Goal: Check status: Check status

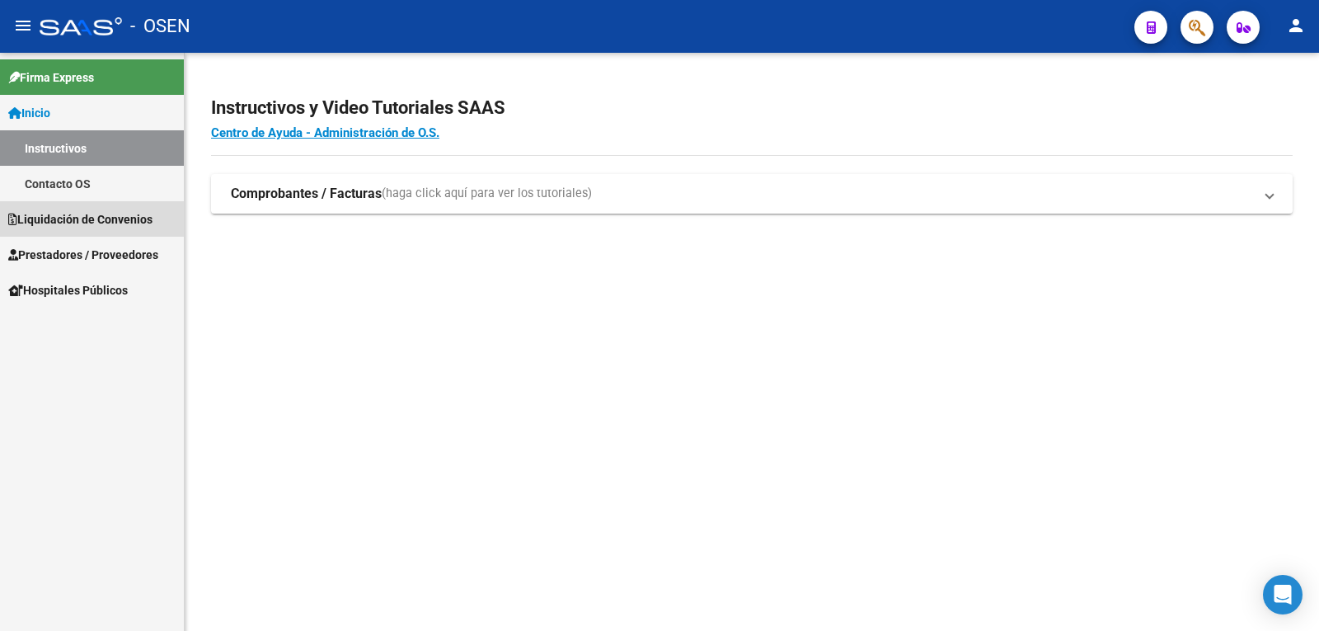
click at [93, 222] on span "Liquidación de Convenios" at bounding box center [80, 219] width 144 height 18
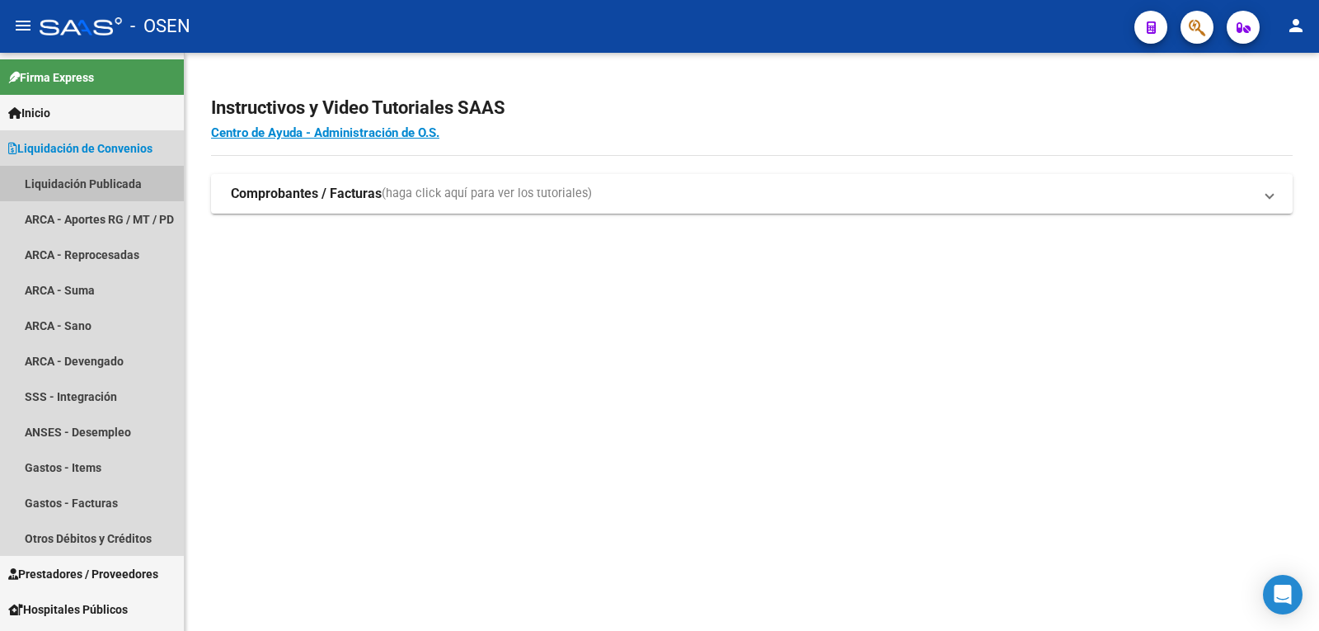
click at [89, 174] on link "Liquidación Publicada" at bounding box center [92, 183] width 184 height 35
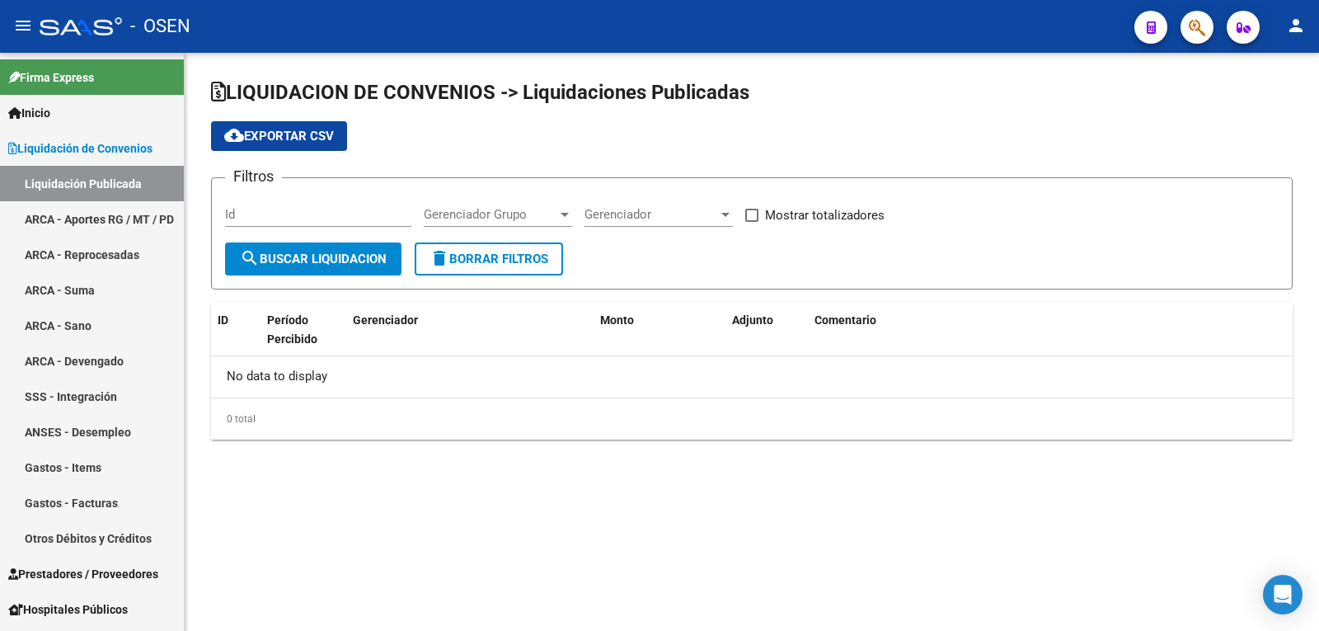
checkbox input "true"
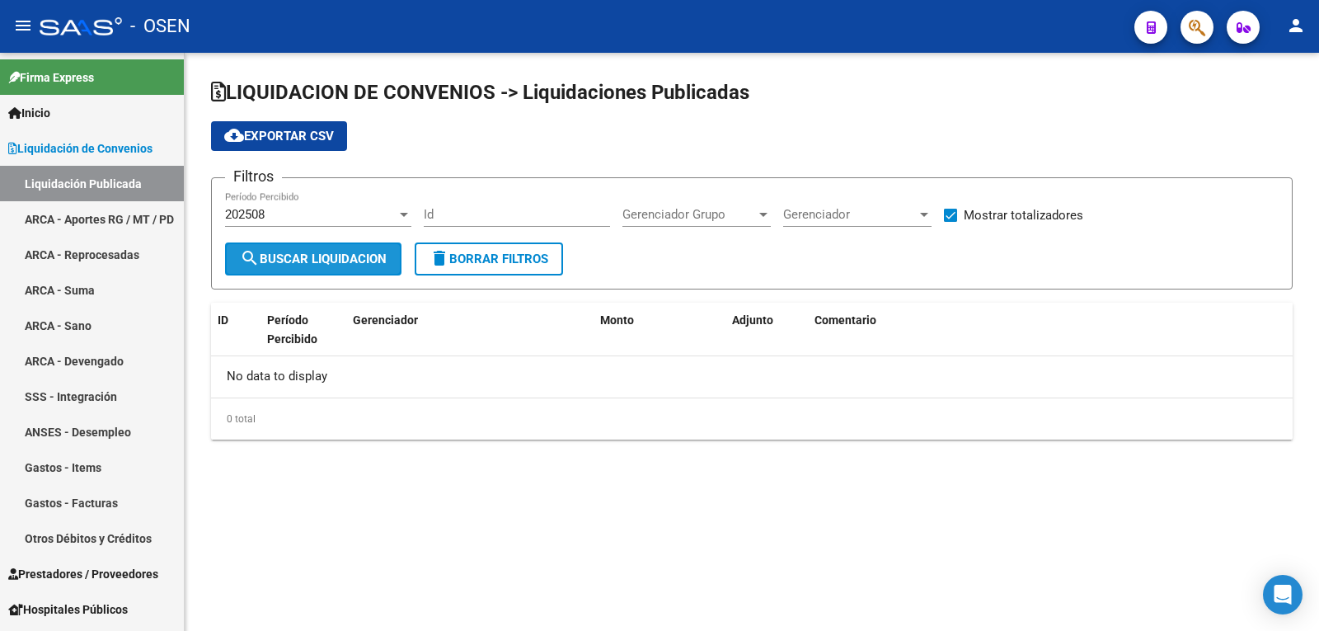
click at [290, 245] on button "search Buscar Liquidacion" at bounding box center [313, 258] width 176 height 33
click at [302, 211] on div "202508" at bounding box center [311, 214] width 172 height 15
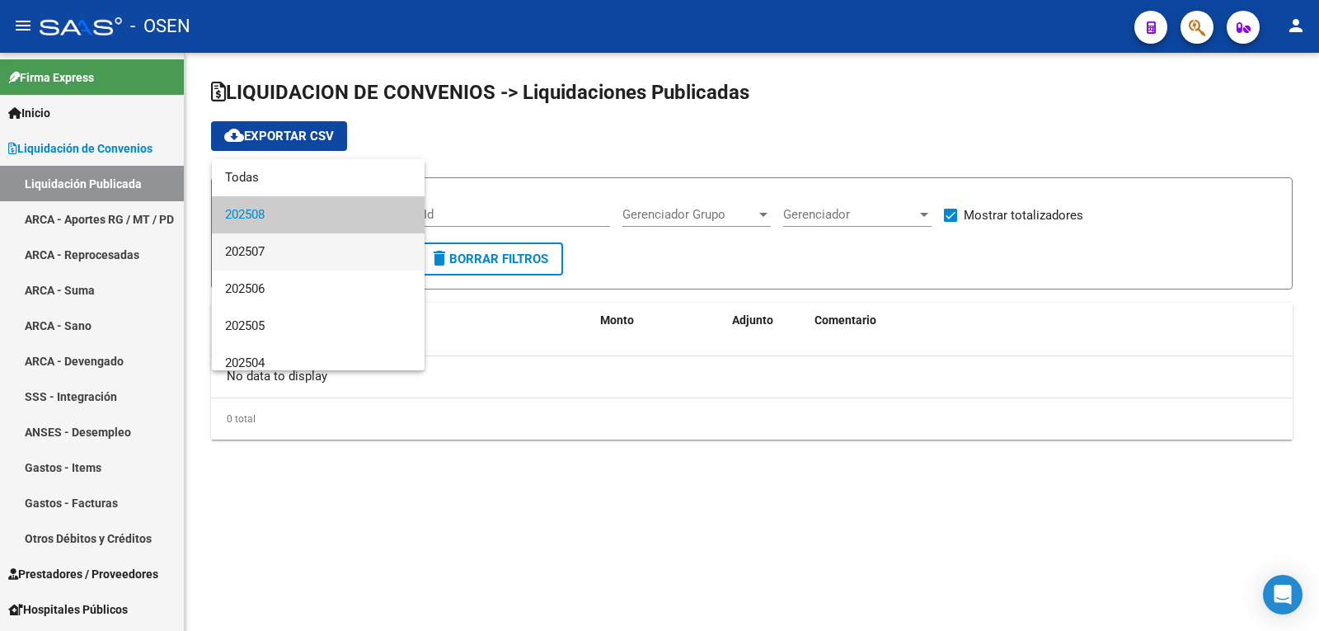
click at [298, 242] on span "202507" at bounding box center [318, 251] width 186 height 37
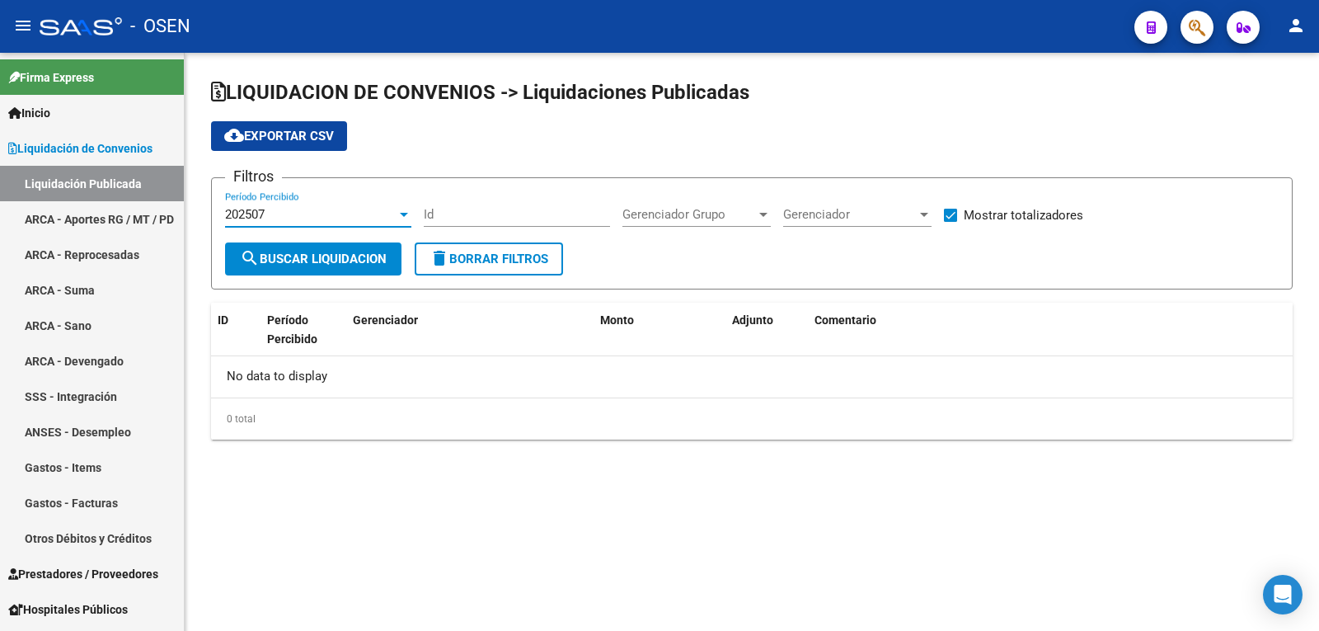
click at [298, 242] on button "search Buscar Liquidacion" at bounding box center [313, 258] width 176 height 33
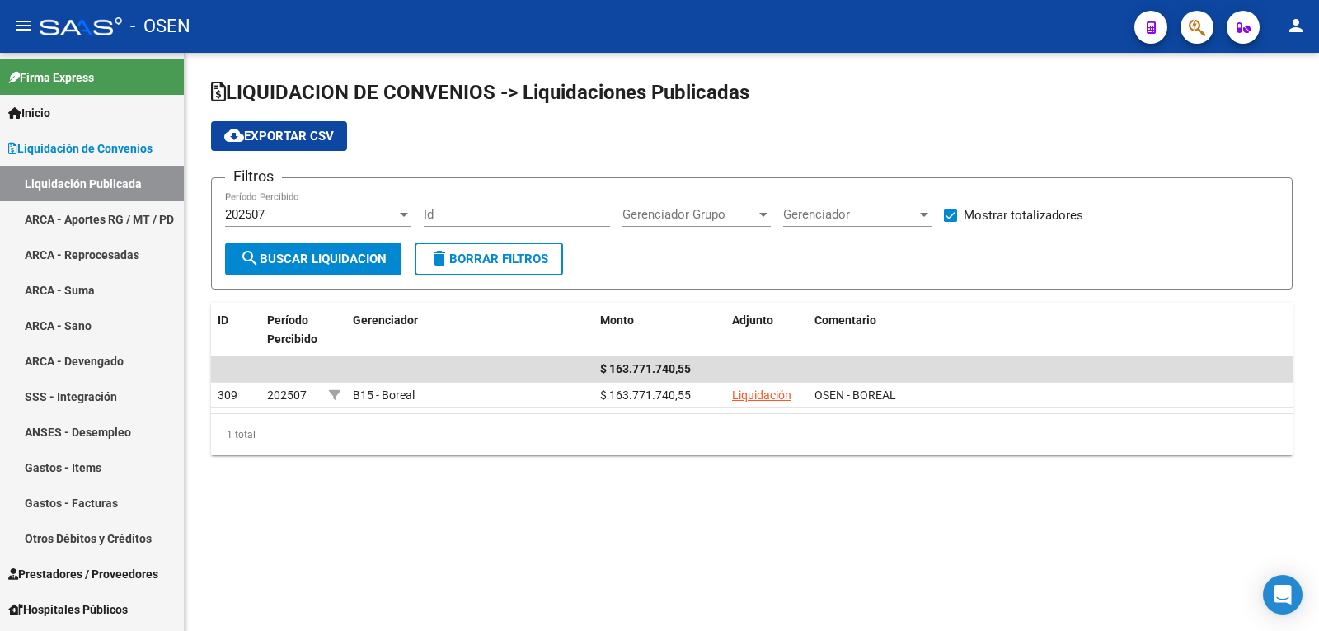
click at [298, 208] on div "202507" at bounding box center [311, 214] width 172 height 15
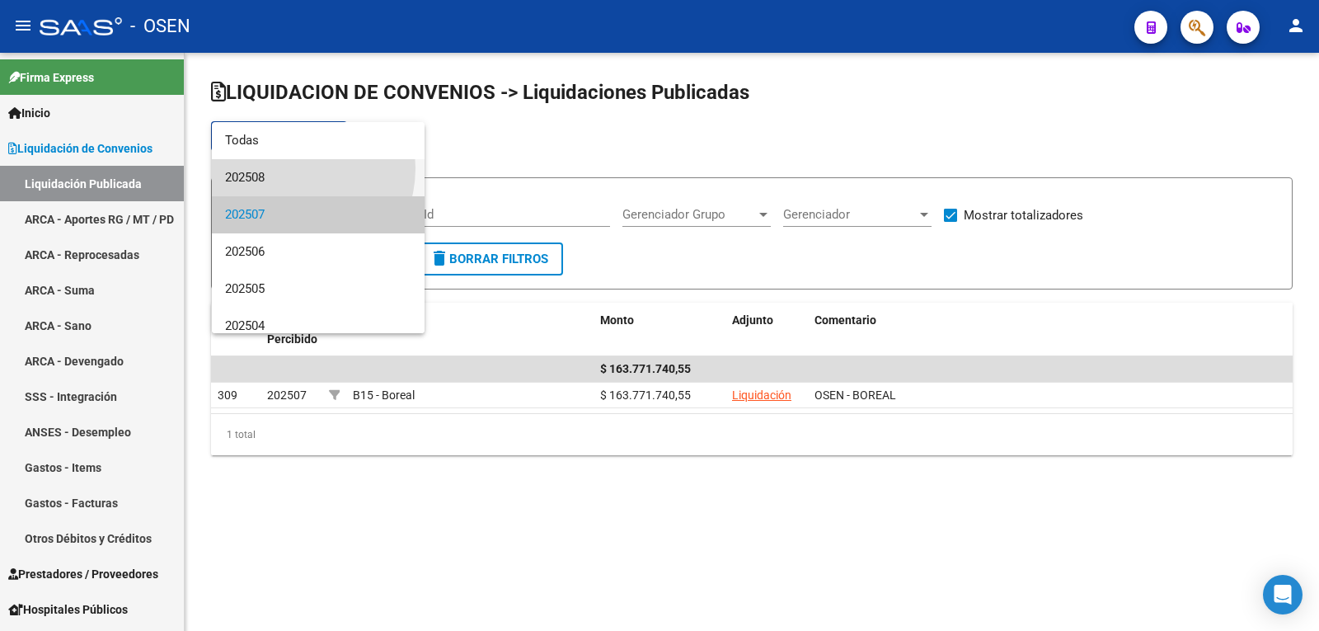
click at [289, 168] on span "202508" at bounding box center [318, 177] width 186 height 37
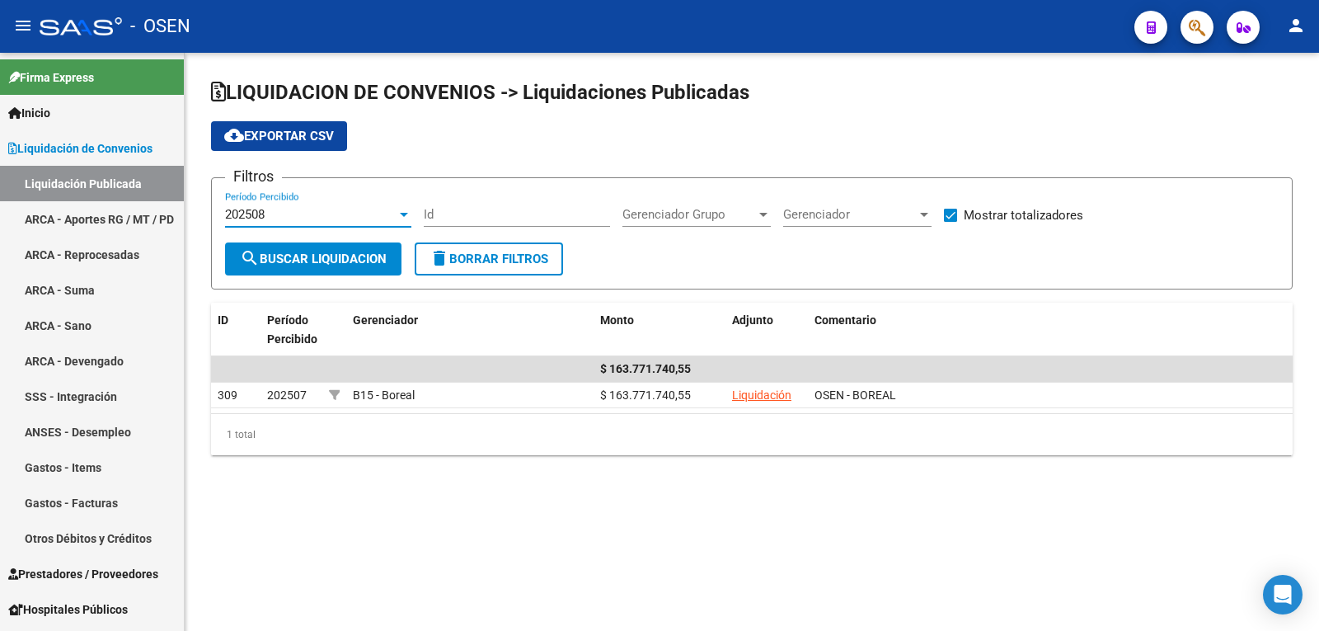
click at [304, 255] on span "search Buscar Liquidacion" at bounding box center [313, 258] width 147 height 15
